Goal: Task Accomplishment & Management: Manage account settings

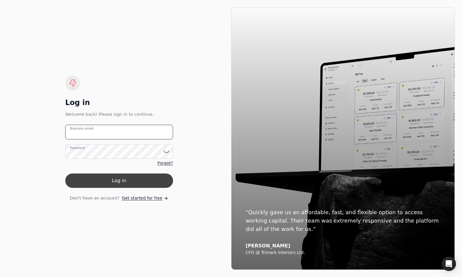
type email "[EMAIL_ADDRESS][DOMAIN_NAME]"
click at [118, 184] on button "Log in" at bounding box center [119, 181] width 108 height 14
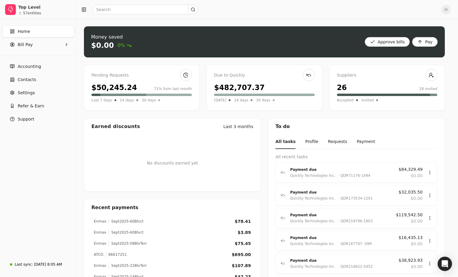
click at [26, 29] on span "Home" at bounding box center [24, 31] width 12 height 6
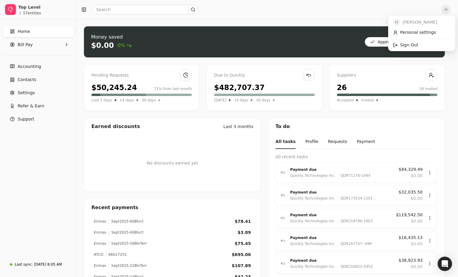
click at [450, 10] on span "H" at bounding box center [446, 10] width 10 height 10
click at [432, 45] on link "Sign Out" at bounding box center [421, 45] width 65 height 10
